Goal: Task Accomplishment & Management: Use online tool/utility

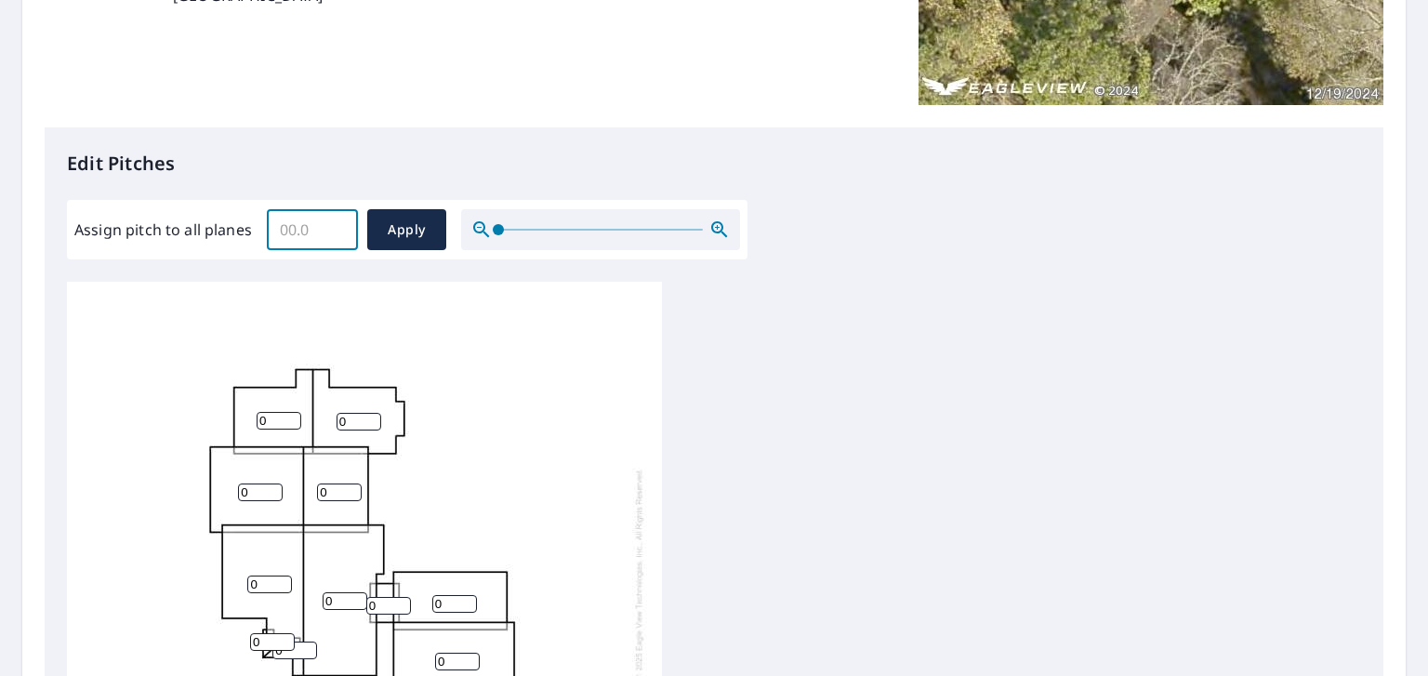
click at [285, 226] on input "Assign pitch to all planes" at bounding box center [312, 230] width 91 height 52
type input "6"
click at [421, 325] on div "0 0 0 0 0 0 0 0 0 0 0" at bounding box center [364, 574] width 595 height 584
click at [396, 226] on span "Apply" at bounding box center [406, 230] width 49 height 23
type input "6"
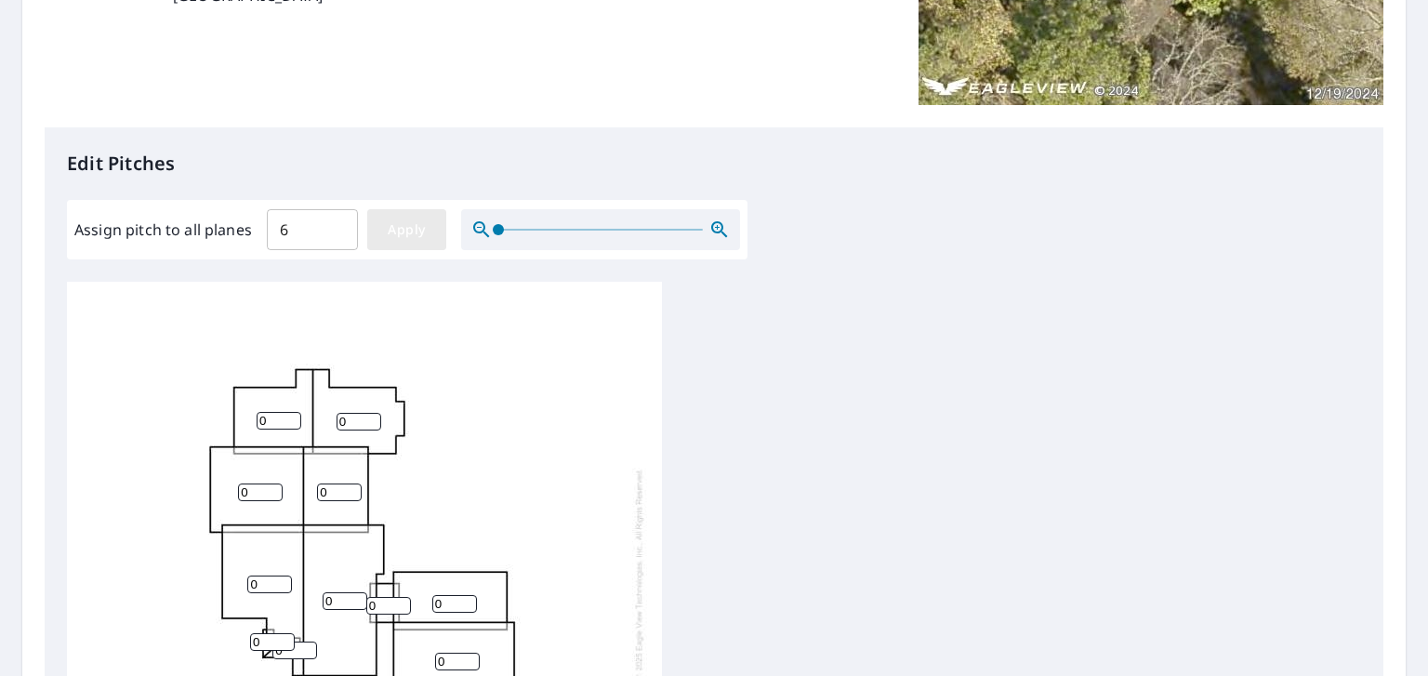
type input "6"
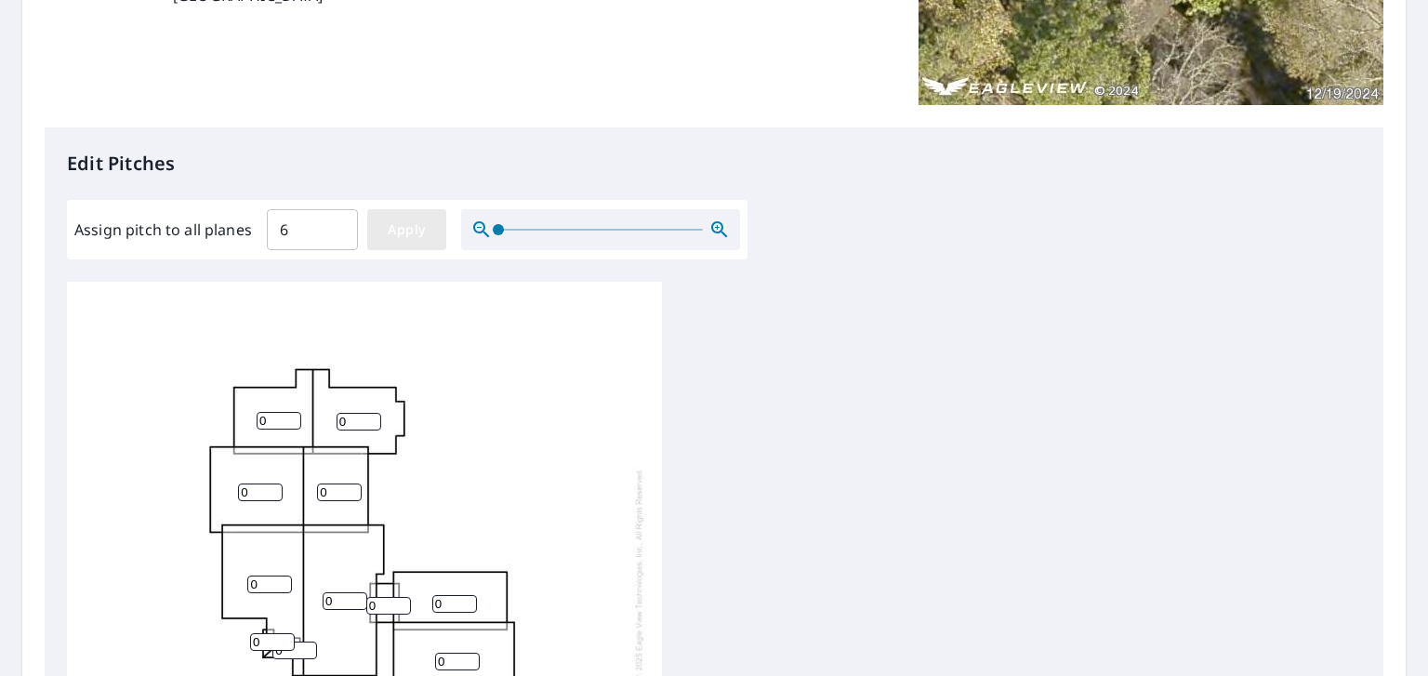
type input "6"
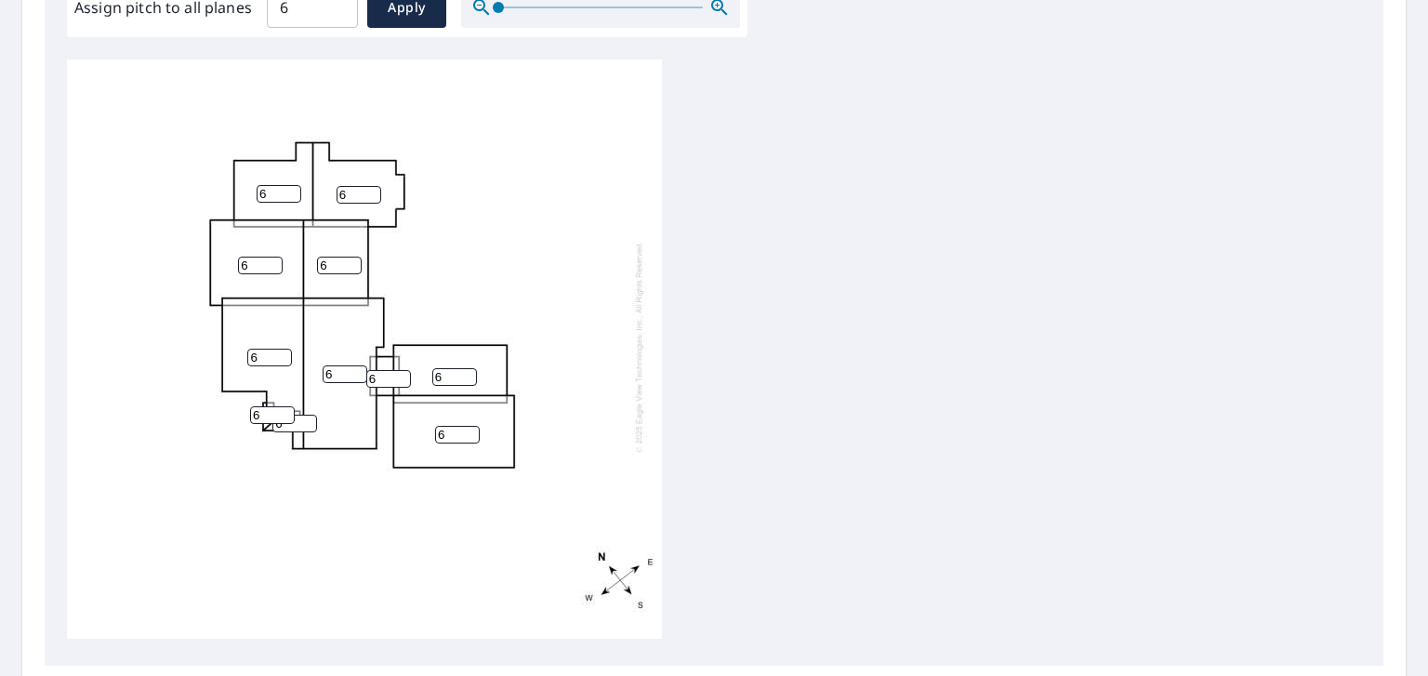
scroll to position [744, 0]
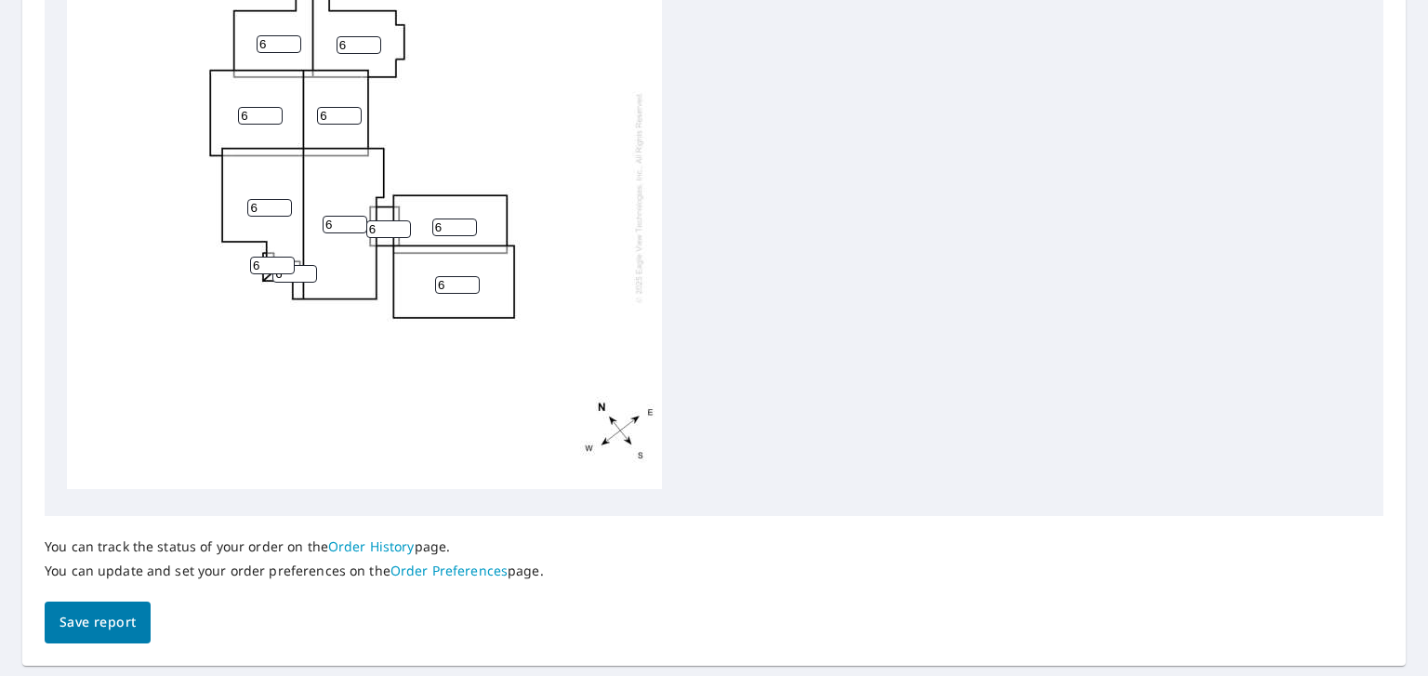
click at [89, 626] on span "Save report" at bounding box center [98, 622] width 76 height 23
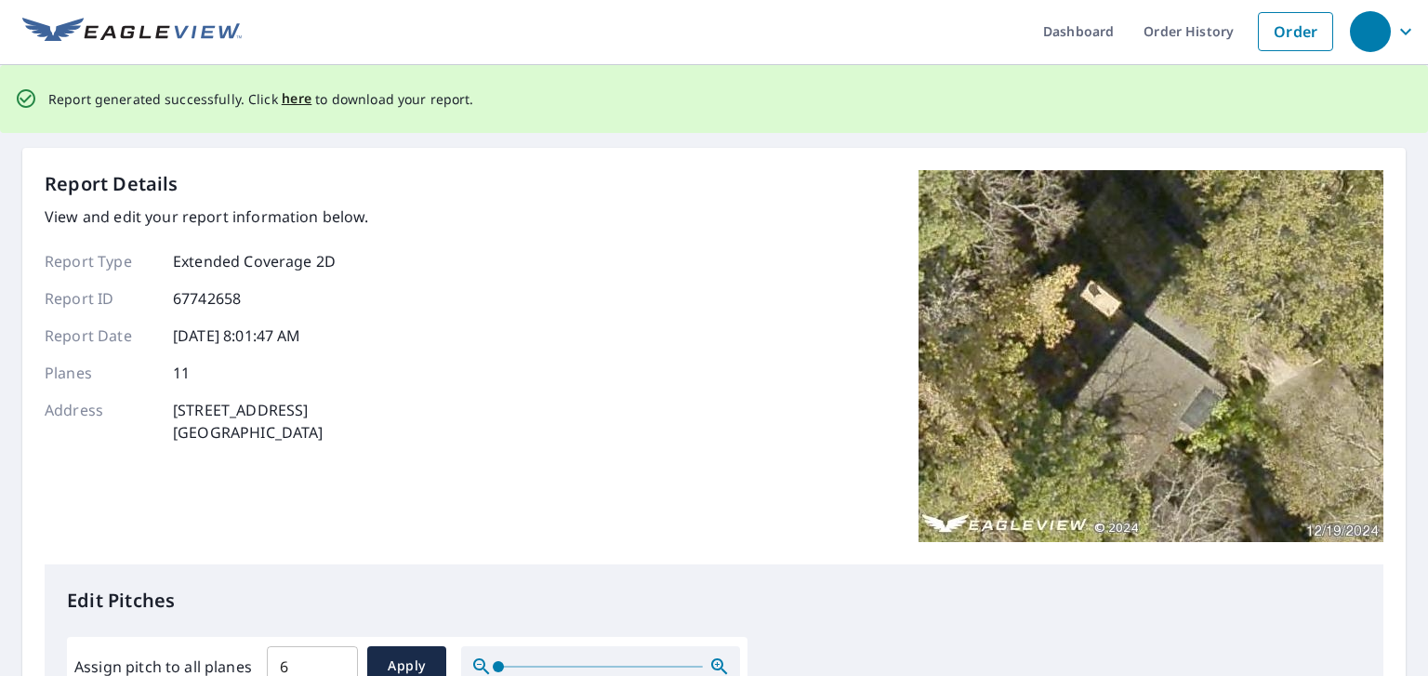
scroll to position [0, 0]
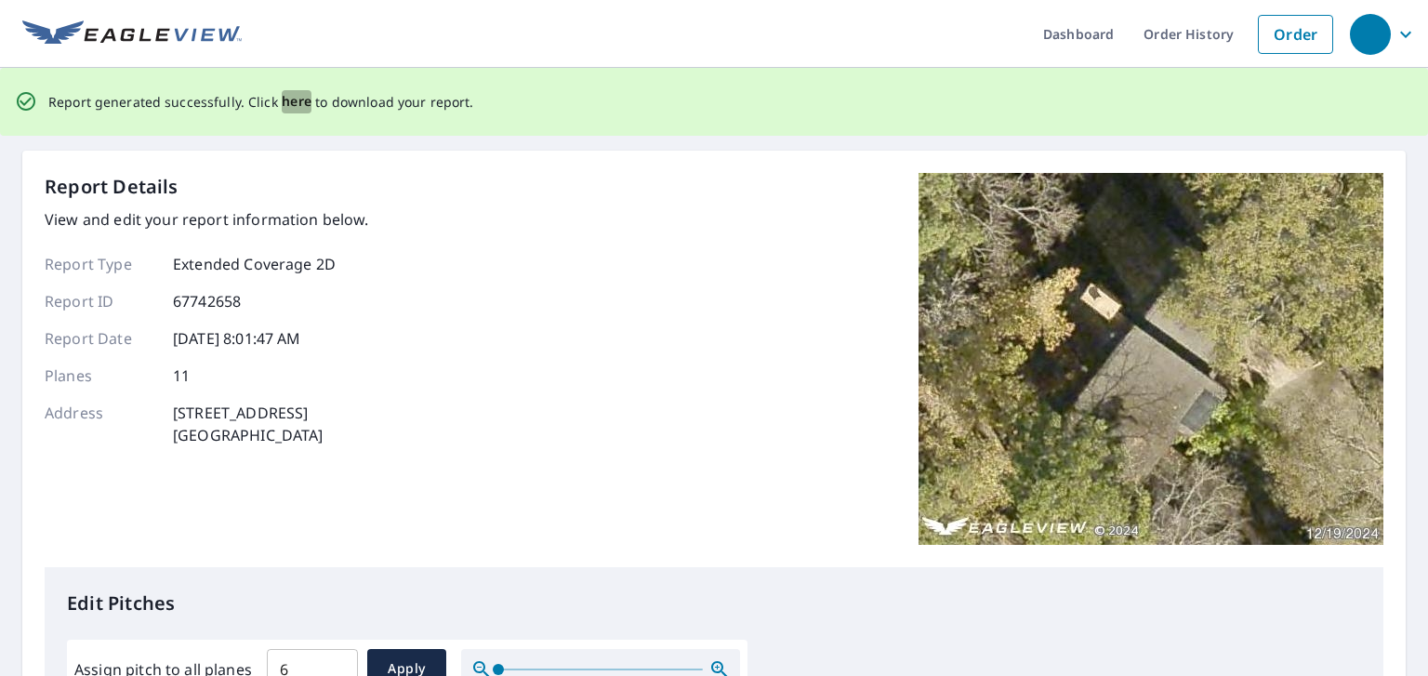
click at [286, 99] on span "here" at bounding box center [297, 101] width 31 height 23
